Goal: Information Seeking & Learning: Learn about a topic

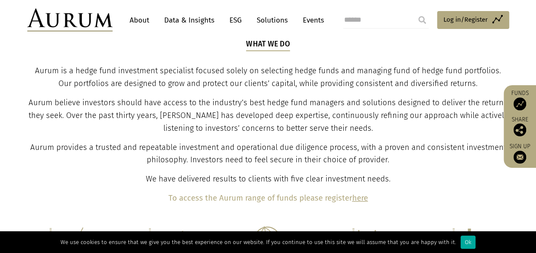
scroll to position [310, 0]
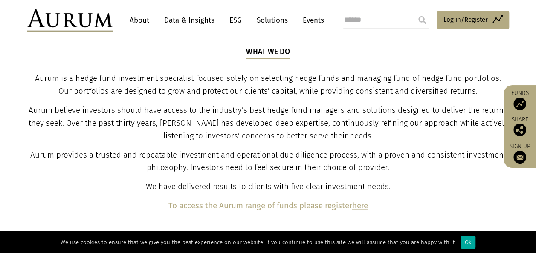
click at [138, 15] on link "About" at bounding box center [139, 20] width 28 height 16
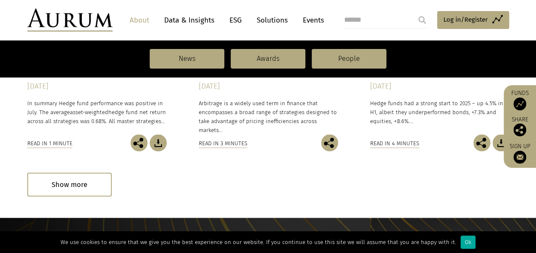
scroll to position [736, 0]
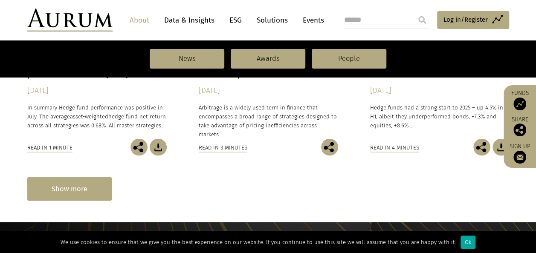
click at [66, 191] on div "Show more" at bounding box center [69, 188] width 84 height 23
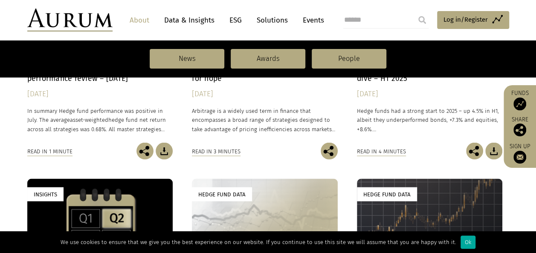
scroll to position [731, 0]
click at [66, 191] on div "Insights" at bounding box center [100, 224] width 146 height 91
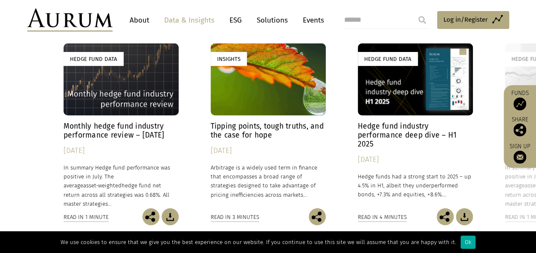
scroll to position [1297, 0]
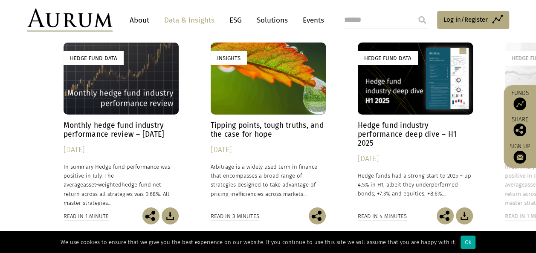
click at [239, 20] on link "ESG" at bounding box center [235, 20] width 21 height 16
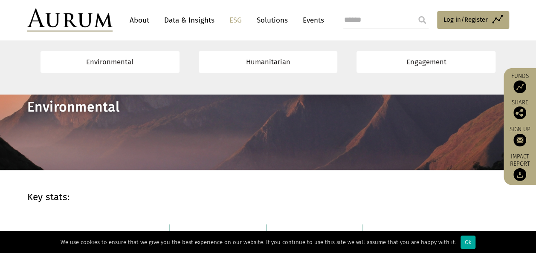
scroll to position [445, 0]
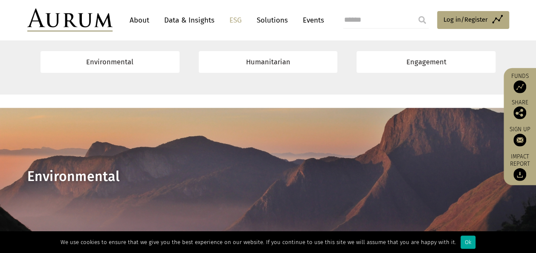
click at [274, 22] on link "Solutions" at bounding box center [272, 20] width 40 height 16
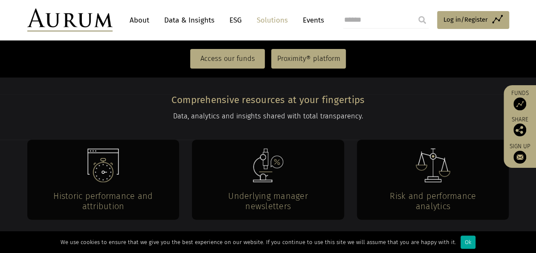
scroll to position [1535, 0]
